Goal: Transaction & Acquisition: Subscribe to service/newsletter

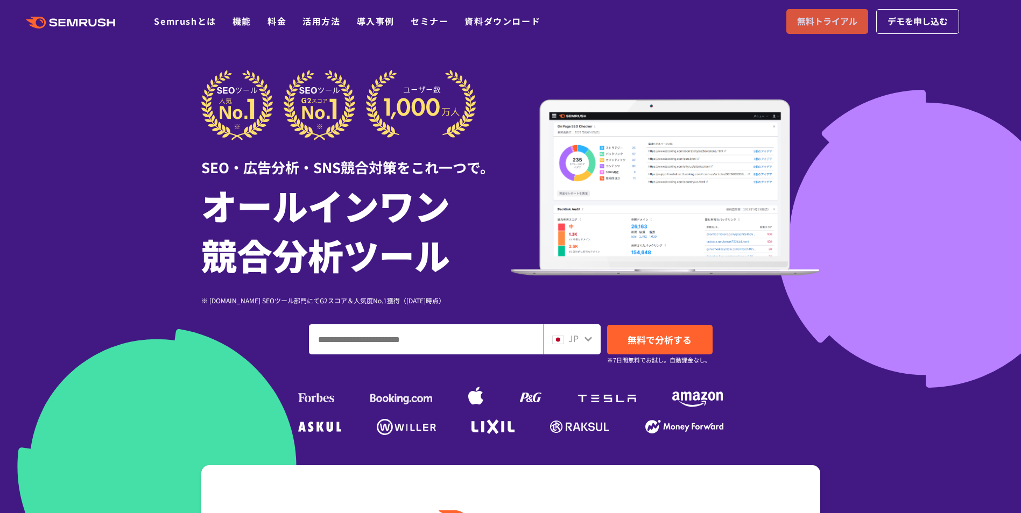
click at [803, 24] on span "無料トライアル" at bounding box center [827, 22] width 60 height 14
click at [804, 25] on span "無料トライアル" at bounding box center [827, 22] width 60 height 14
drag, startPoint x: 201, startPoint y: 234, endPoint x: 184, endPoint y: 115, distance: 120.2
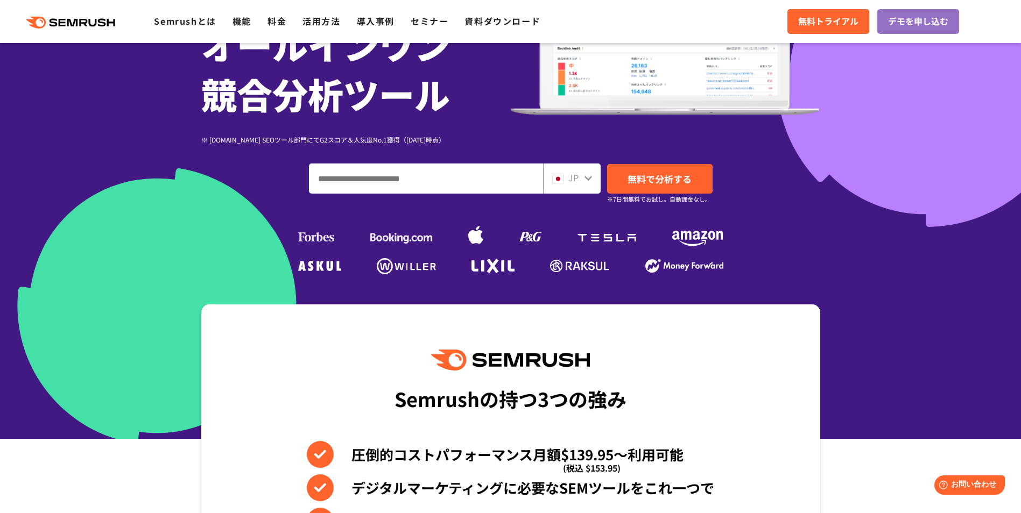
scroll to position [161, 0]
